Goal: Information Seeking & Learning: Learn about a topic

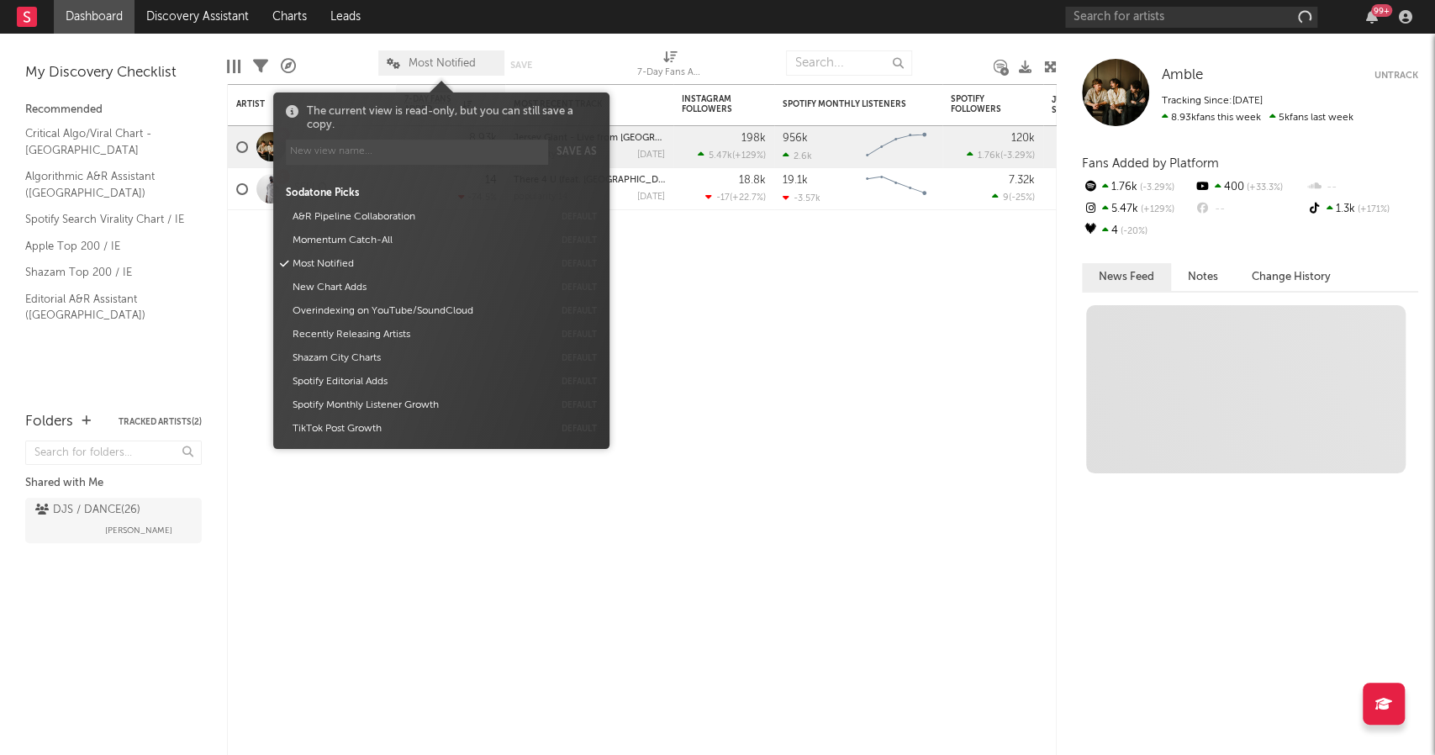
click at [474, 67] on span "Most Notified" at bounding box center [442, 63] width 67 height 11
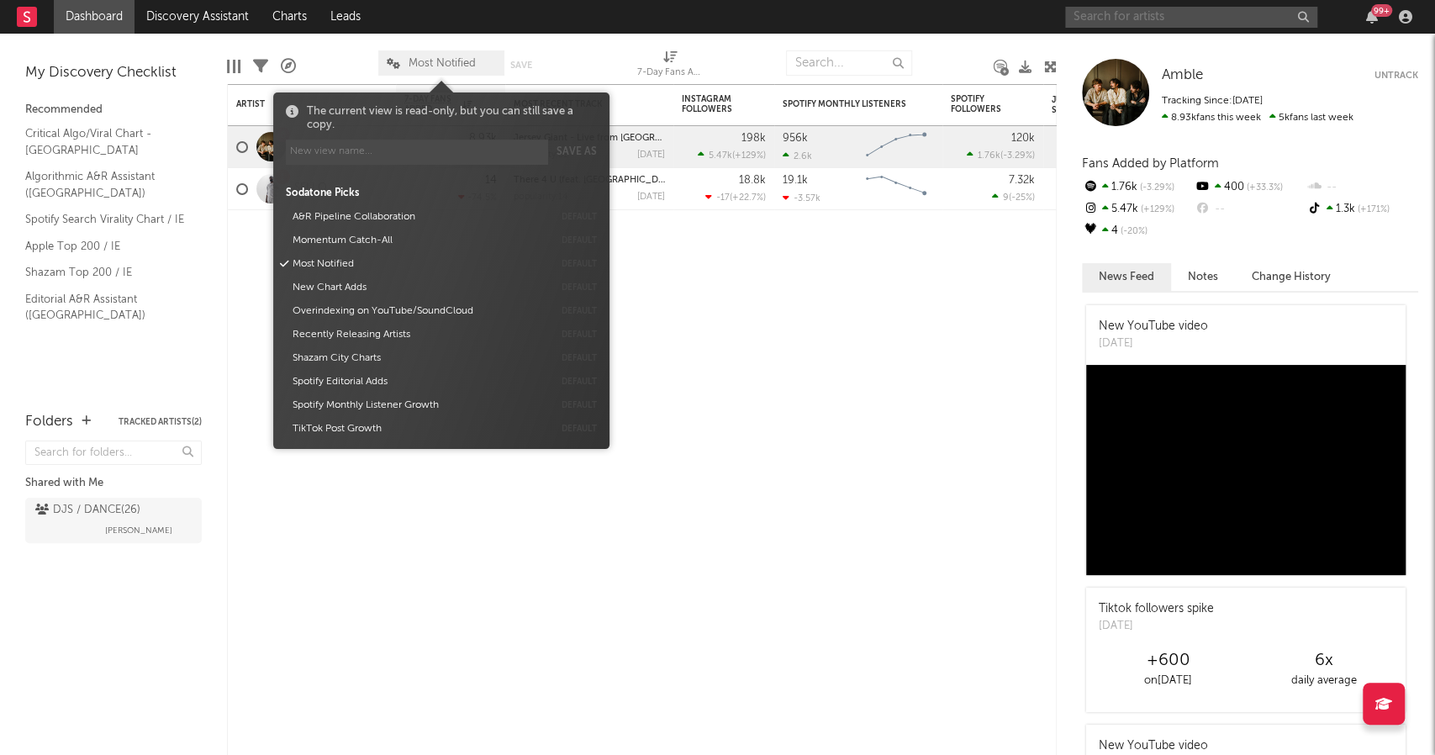
click at [1086, 10] on input "text" at bounding box center [1191, 17] width 252 height 21
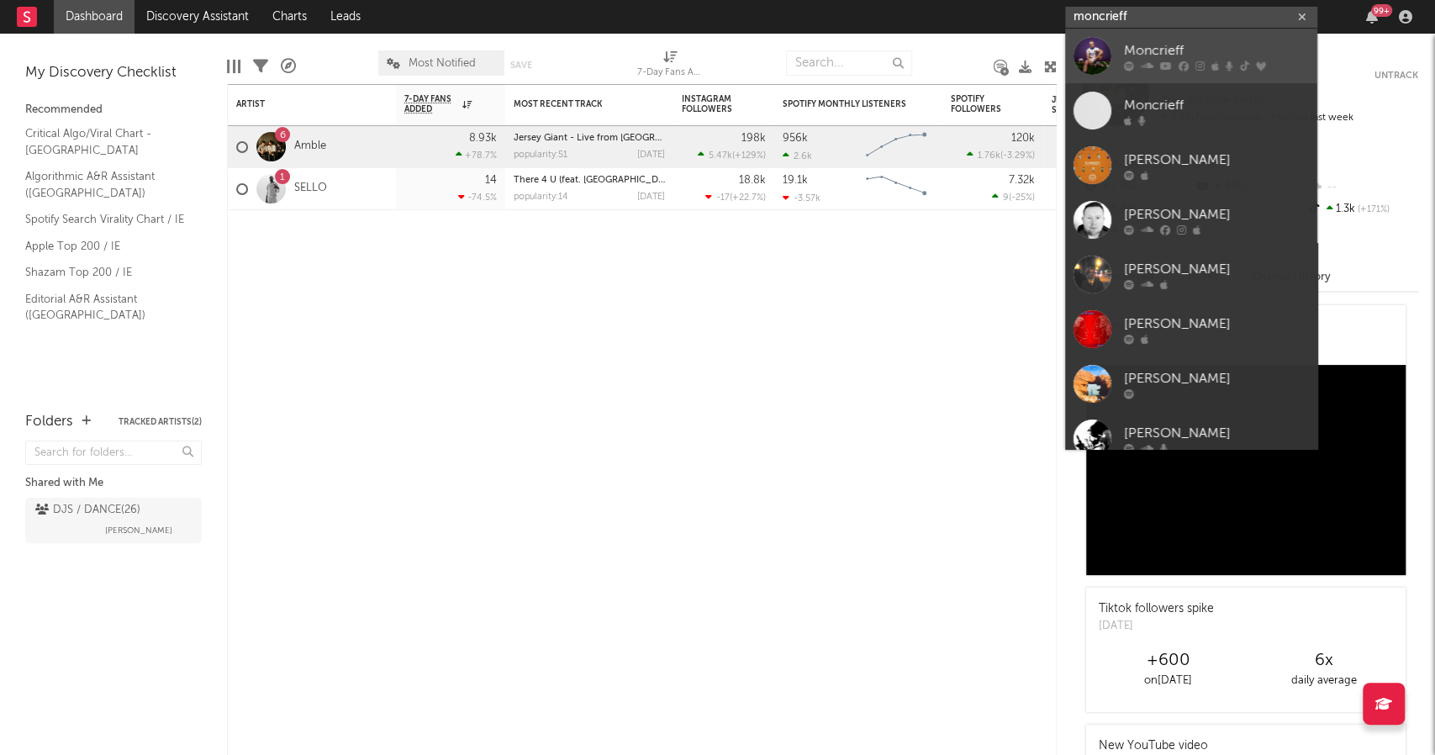
type input "moncrieff"
click at [1161, 52] on div "Moncrieff" at bounding box center [1216, 50] width 185 height 20
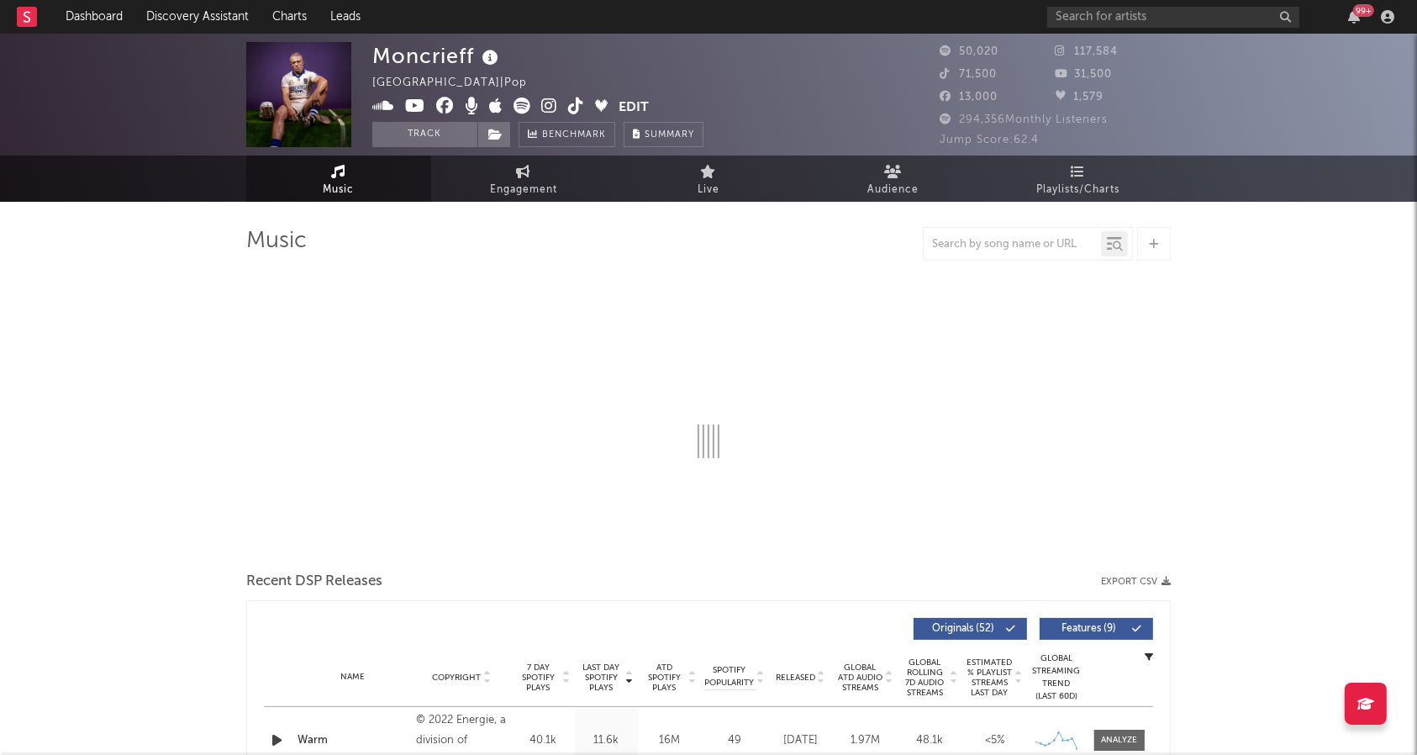
select select "6m"
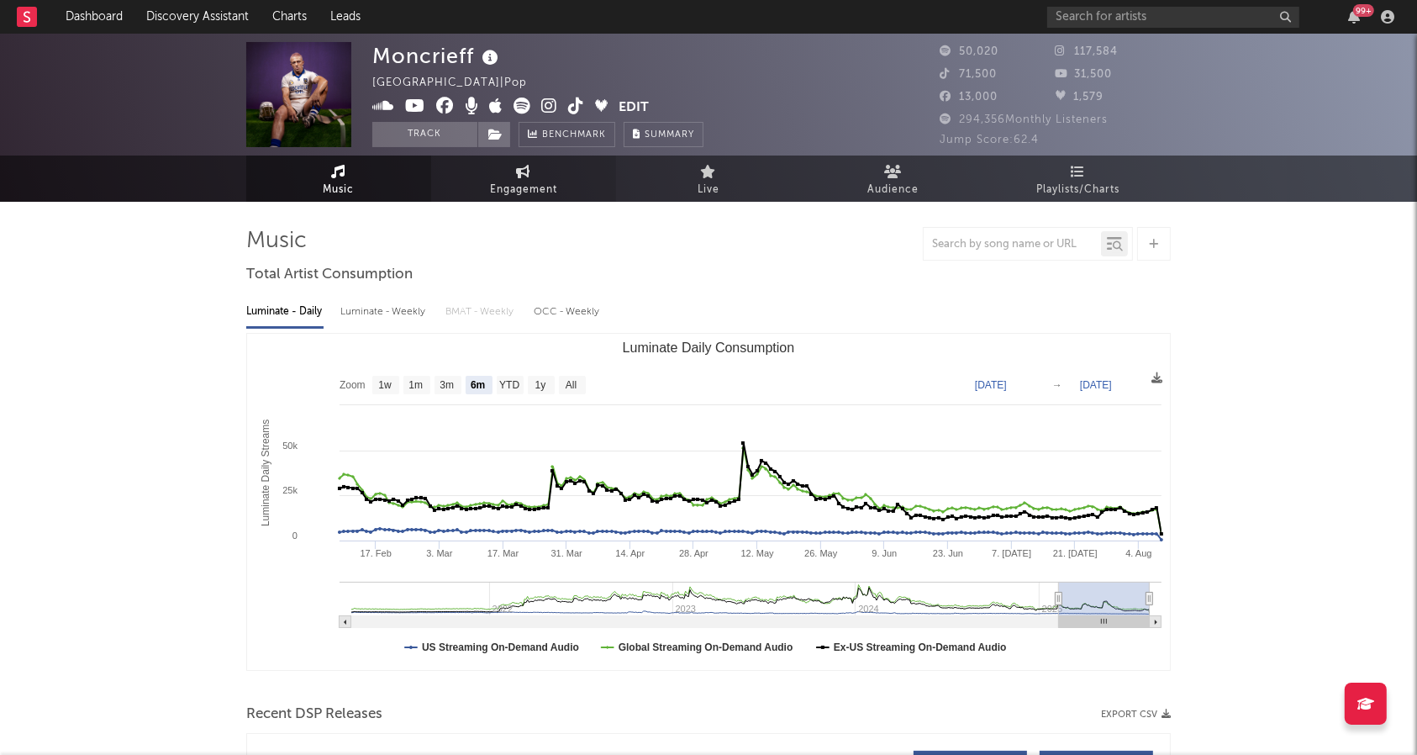
click at [550, 174] on link "Engagement" at bounding box center [523, 179] width 185 height 46
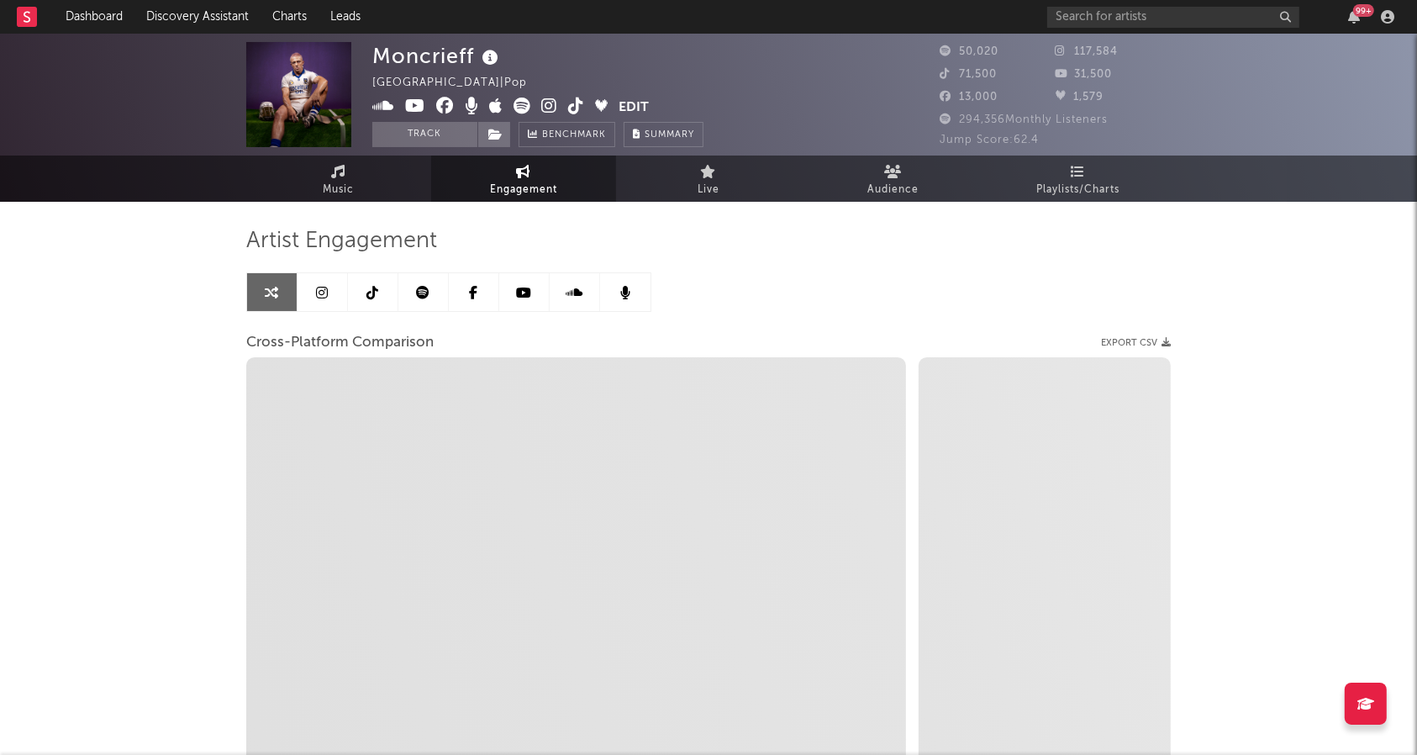
select select "1w"
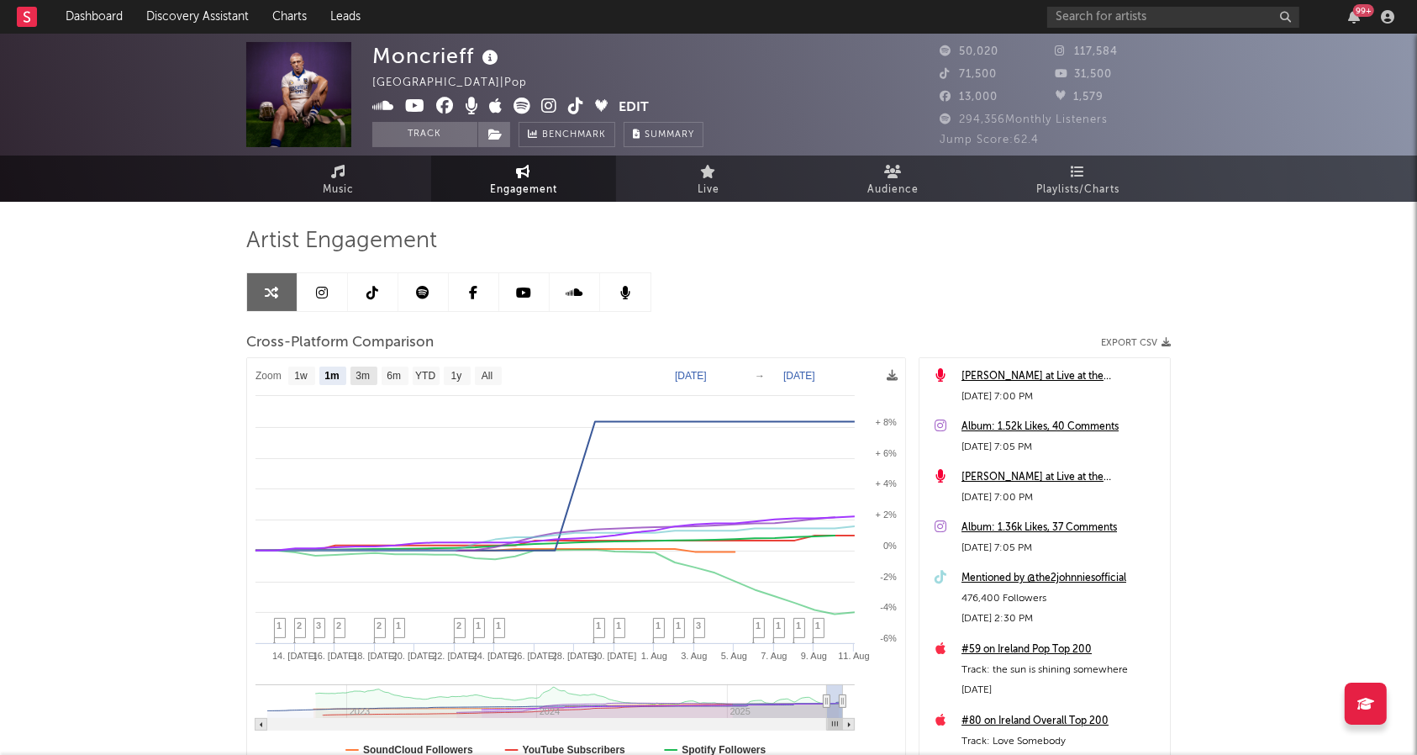
click at [358, 380] on text "3m" at bounding box center [363, 377] width 14 height 12
select select "3m"
type input "[DATE]"
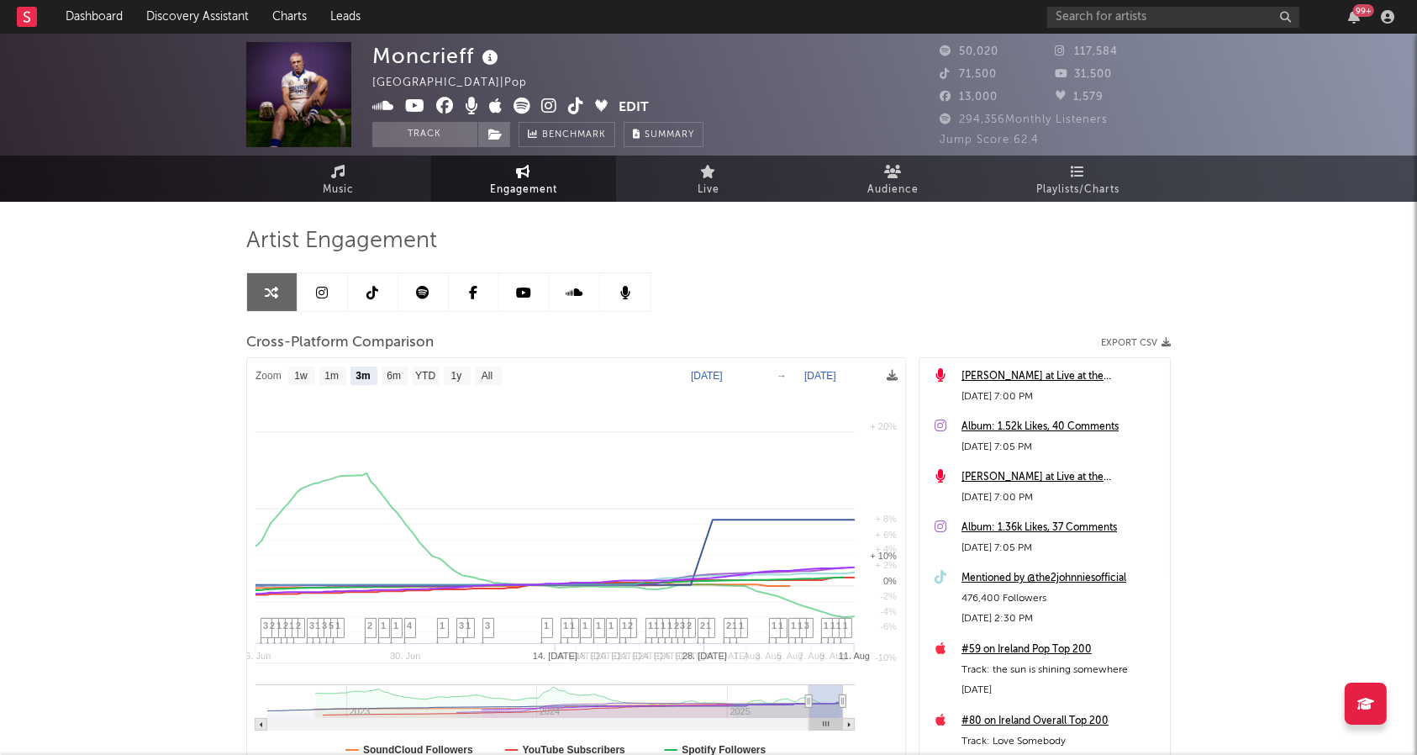
select select "3m"
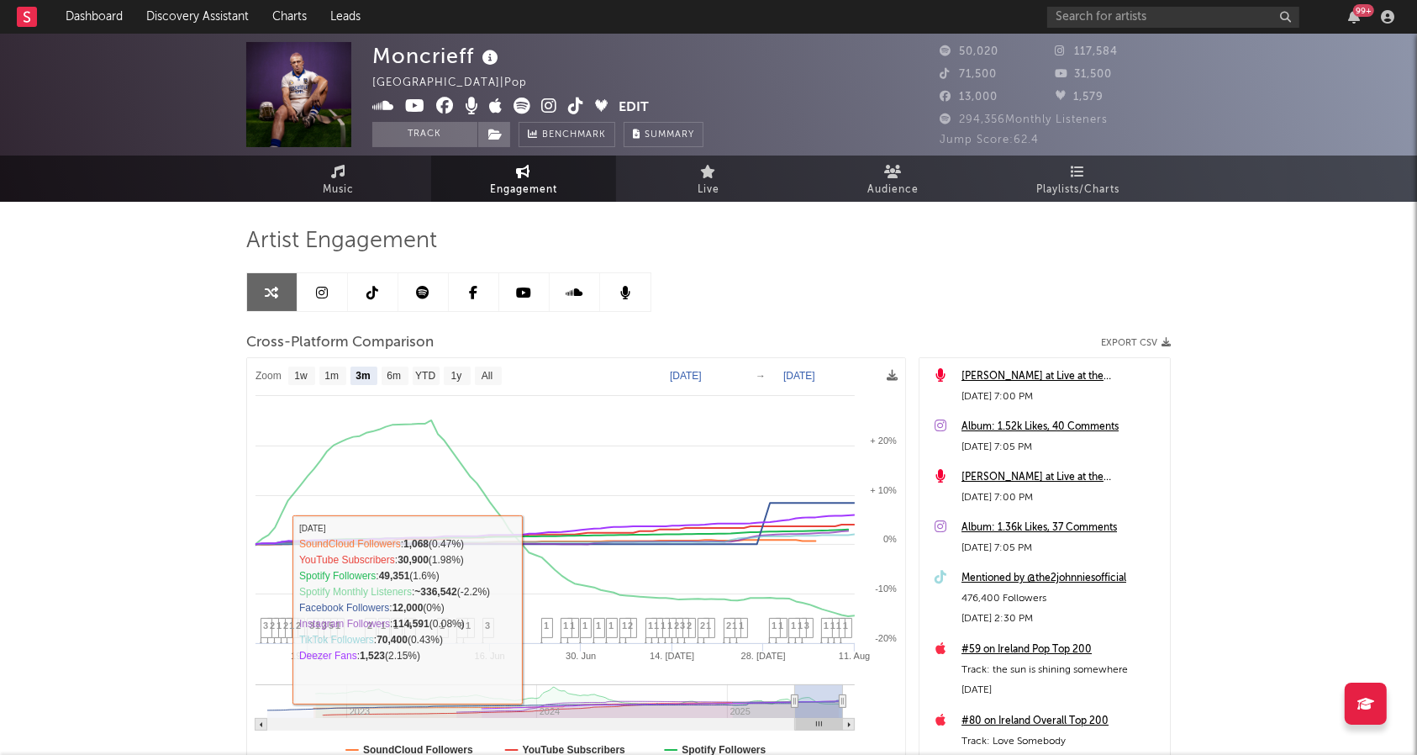
click at [1252, 307] on div "Moncrieff [GEOGRAPHIC_DATA] | Pop Edit Track Benchmark Summary 50,020 117,584 7…" at bounding box center [708, 475] width 1417 height 883
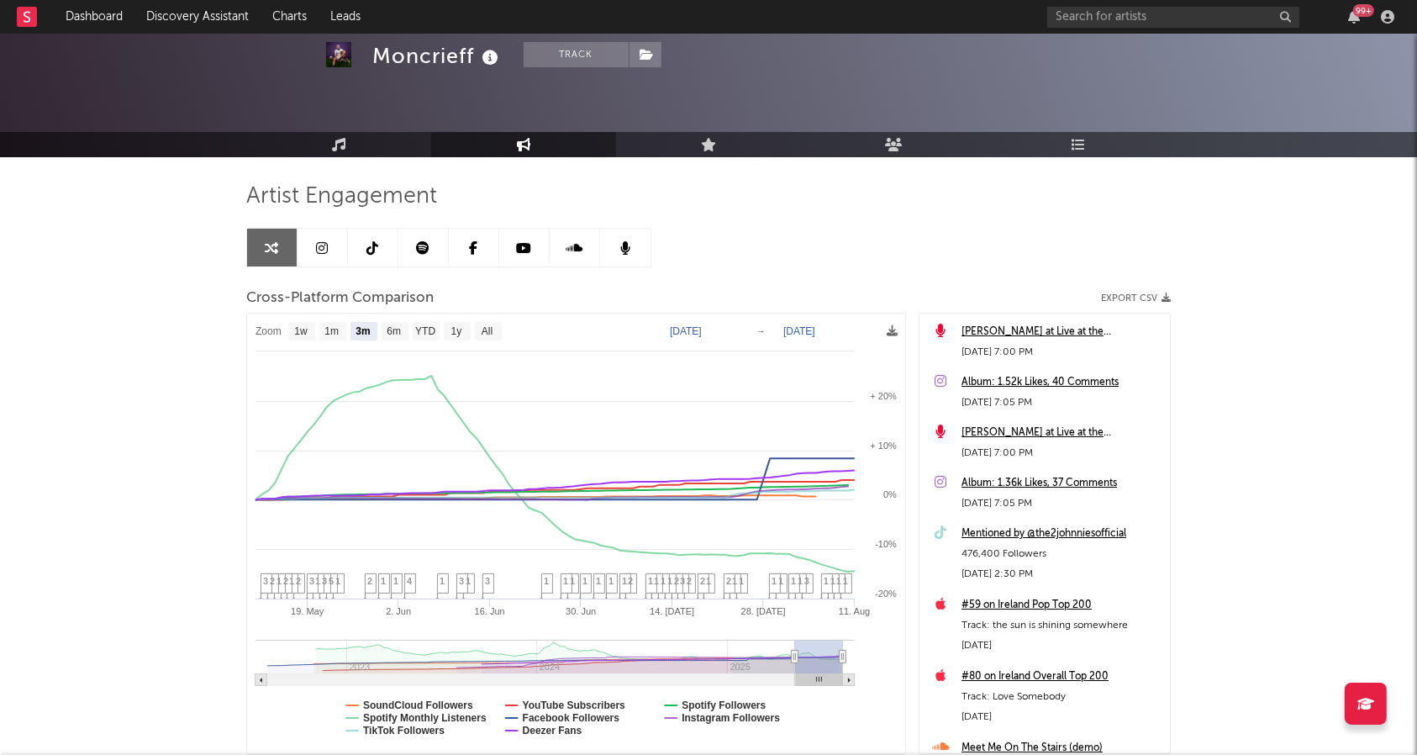
scroll to position [161, 0]
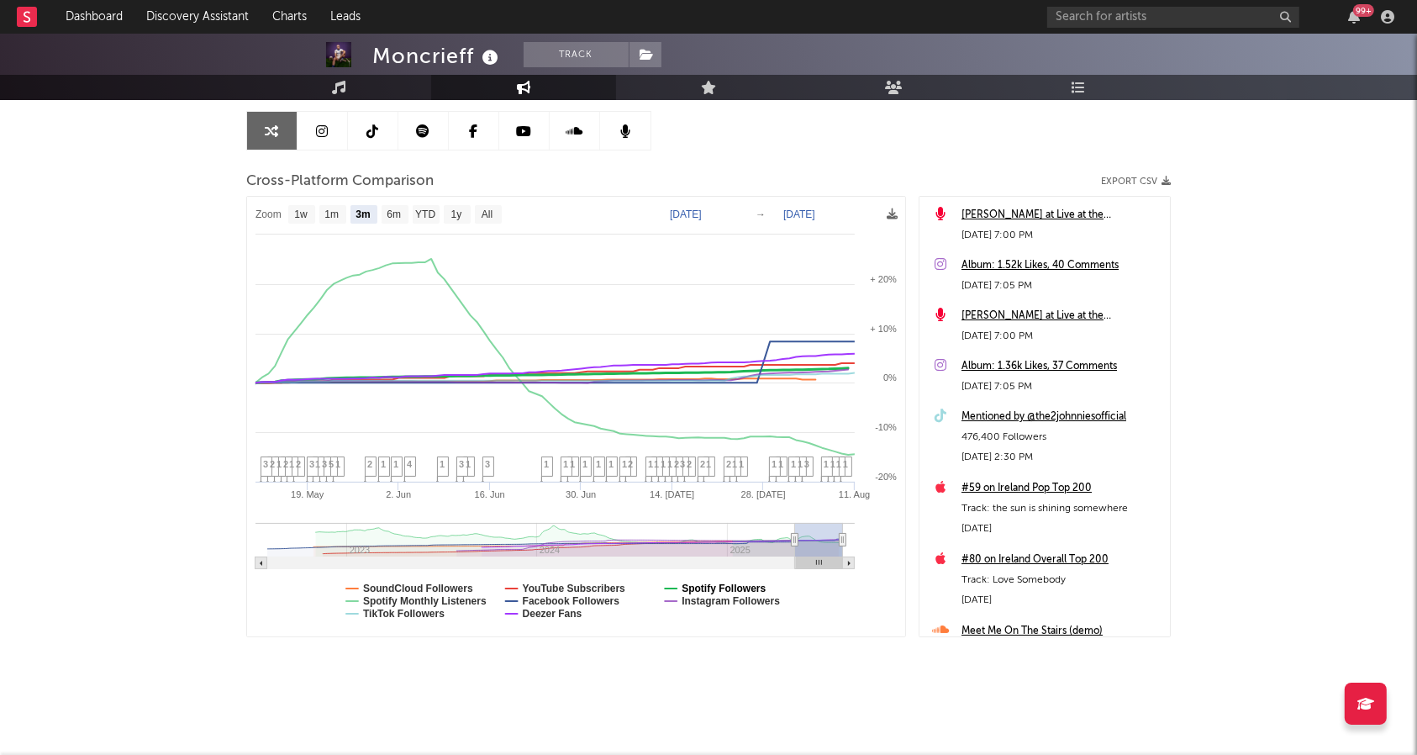
click at [730, 590] on text "Spotify Followers" at bounding box center [724, 589] width 84 height 12
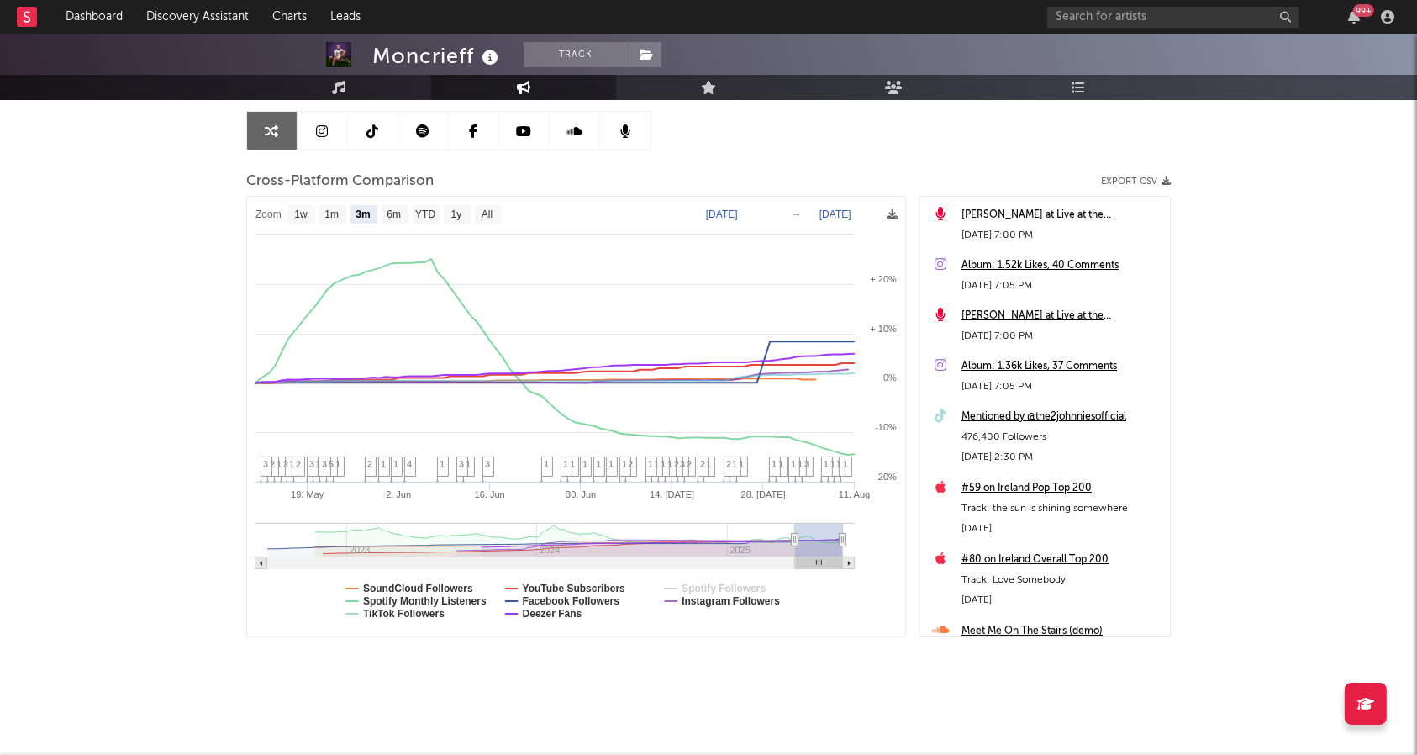
select select "3m"
click at [466, 598] on text "Spotify Monthly Listeners" at bounding box center [425, 601] width 124 height 12
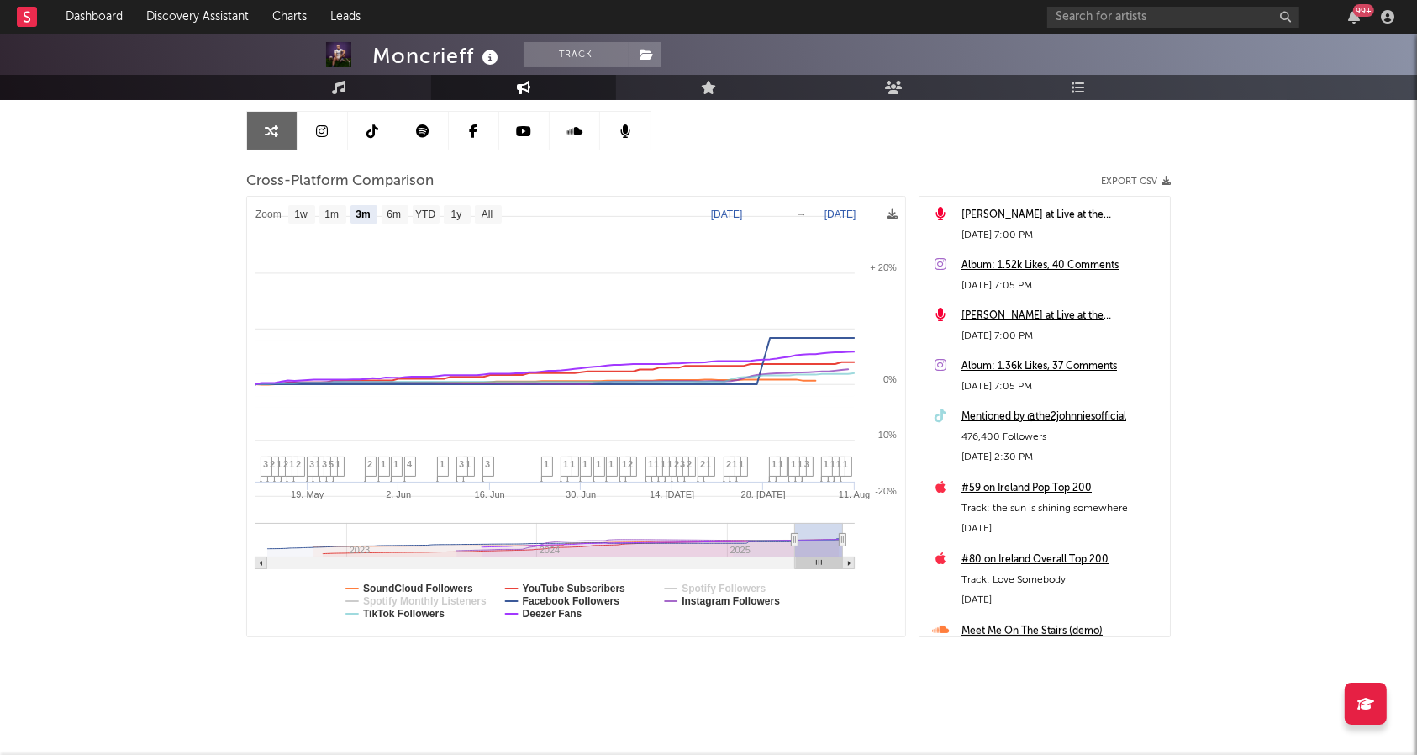
select select "3m"
